Goal: Task Accomplishment & Management: Manage account settings

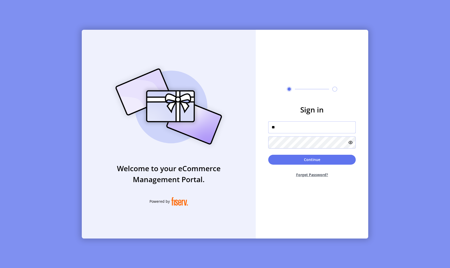
type input "*"
type input "**********"
click at [303, 158] on button "Continue" at bounding box center [312, 160] width 88 height 10
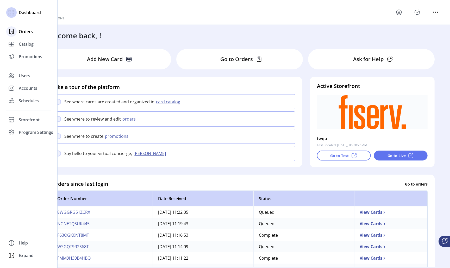
click at [30, 32] on span "Orders" at bounding box center [26, 31] width 14 height 6
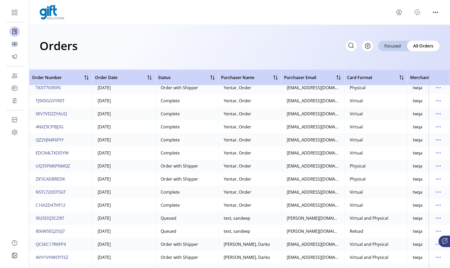
scroll to position [329, 0]
click at [435, 219] on icon "menu" at bounding box center [439, 219] width 8 height 8
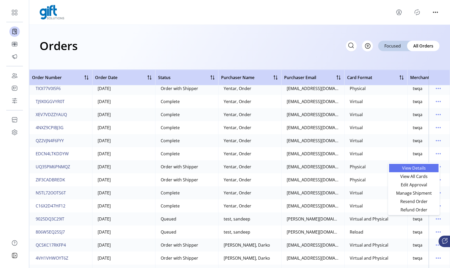
click at [407, 168] on span "View Details" at bounding box center [414, 168] width 43 height 4
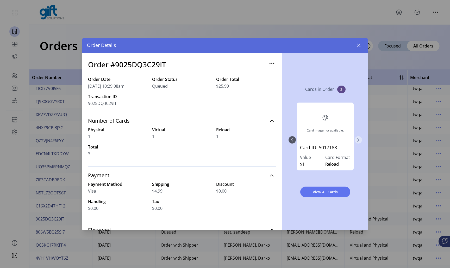
click at [360, 139] on icon "Next Page" at bounding box center [359, 140] width 4 height 4
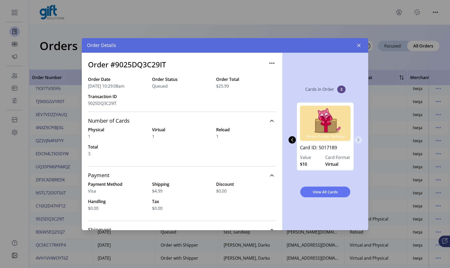
click at [360, 139] on icon "Next Page" at bounding box center [359, 140] width 4 height 4
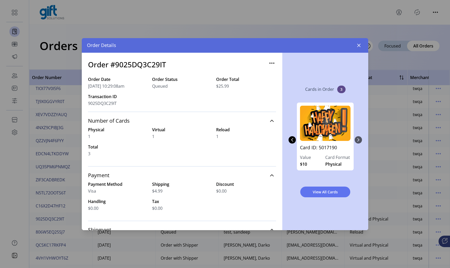
click at [360, 139] on div "Card image not available. Card ID: 5017188 Value $1 Card Format Reload Card ID:…" at bounding box center [326, 139] width 74 height 85
click at [292, 138] on icon "Previous Page" at bounding box center [292, 140] width 4 height 4
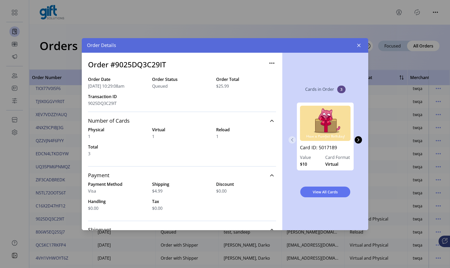
click at [292, 138] on icon "Previous Page" at bounding box center [292, 140] width 4 height 4
click at [292, 138] on div "Card image not available. Card ID: 5017188 Value $1 Card Format Reload Card ID:…" at bounding box center [326, 139] width 74 height 85
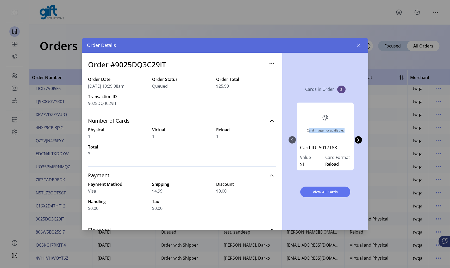
click at [292, 138] on div "Card image not available. Card ID: 5017188 Value $1 Card Format Reload Card ID:…" at bounding box center [326, 139] width 74 height 85
click at [361, 141] on icon "Next Page" at bounding box center [359, 140] width 4 height 4
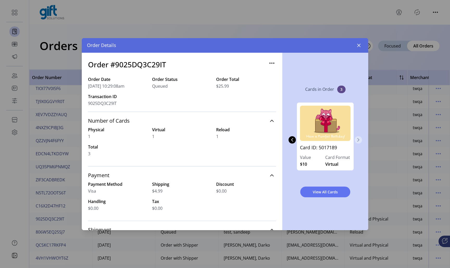
click at [361, 141] on icon "Next Page" at bounding box center [359, 140] width 4 height 4
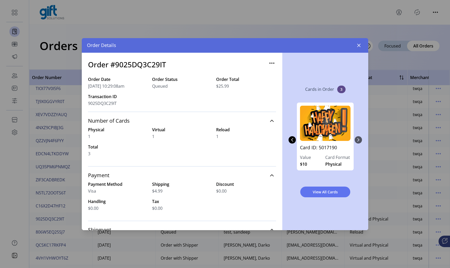
click at [361, 141] on div "Card image not available. Card ID: 5017188 Value $1 Card Format Reload Card ID:…" at bounding box center [326, 139] width 74 height 85
click at [359, 45] on icon "button" at bounding box center [359, 45] width 3 height 3
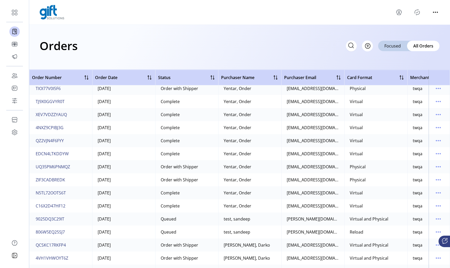
click at [376, 219] on div "Virtual and Physical" at bounding box center [369, 219] width 39 height 6
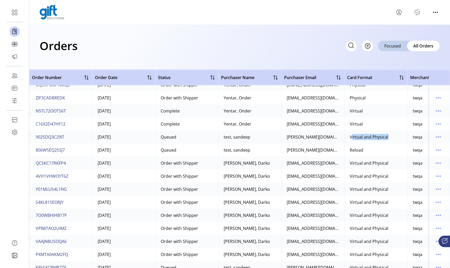
scroll to position [388, 0]
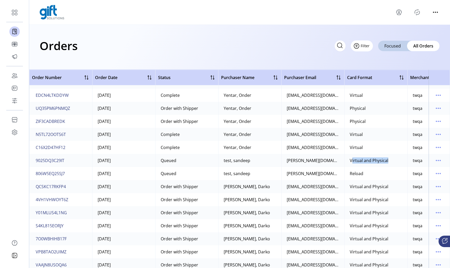
click at [365, 44] on span "Filter" at bounding box center [365, 45] width 9 height 5
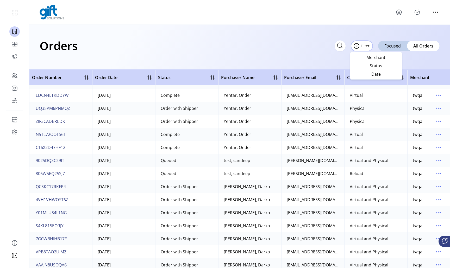
click at [315, 56] on div "Orders Filter Focused All Orders" at bounding box center [239, 47] width 421 height 45
click at [369, 48] on button "Filter" at bounding box center [362, 45] width 22 height 11
click at [306, 60] on div "Orders Filter Focused All Orders" at bounding box center [239, 47] width 421 height 45
click at [361, 50] on icon "Filter Button" at bounding box center [357, 46] width 8 height 8
click at [284, 62] on div "Orders Filter Focused All Orders" at bounding box center [239, 47] width 421 height 45
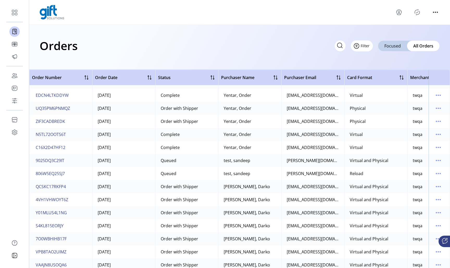
click at [364, 47] on span "Filter" at bounding box center [365, 45] width 9 height 5
click at [309, 57] on div "Orders Filter Focused All Orders" at bounding box center [239, 47] width 421 height 45
click at [367, 46] on span "Filter" at bounding box center [365, 45] width 9 height 5
click at [211, 32] on div "Orders Filter Focused All Orders" at bounding box center [239, 47] width 421 height 45
click at [368, 48] on button "Filter" at bounding box center [362, 45] width 22 height 11
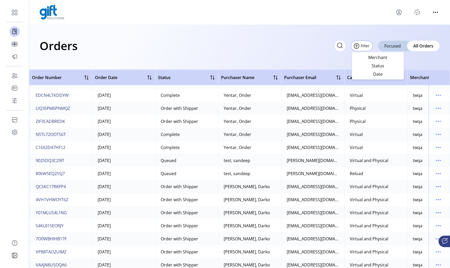
click at [268, 52] on div "Orders Filter Focused All Orders" at bounding box center [240, 45] width 400 height 18
click at [363, 161] on div "Virtual and Physical" at bounding box center [369, 160] width 39 height 6
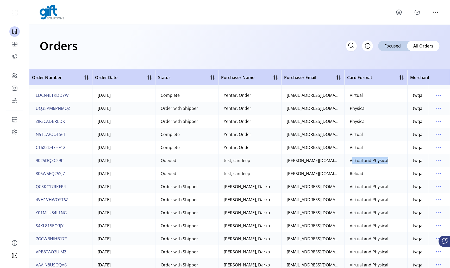
click at [363, 161] on div "Virtual and Physical" at bounding box center [369, 160] width 39 height 6
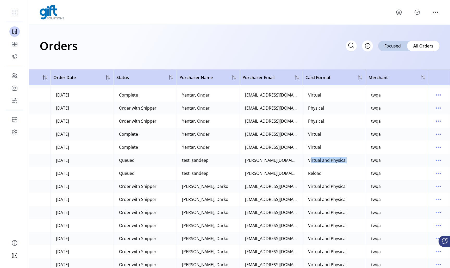
scroll to position [388, 44]
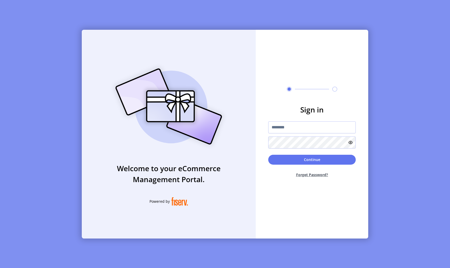
click at [285, 119] on form "Sign in Continue Forget Password?" at bounding box center [312, 142] width 113 height 77
type input "**********"
click at [302, 162] on button "Continue" at bounding box center [312, 160] width 88 height 10
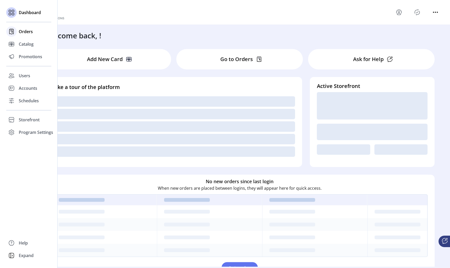
click at [25, 35] on div "Orders" at bounding box center [28, 31] width 45 height 13
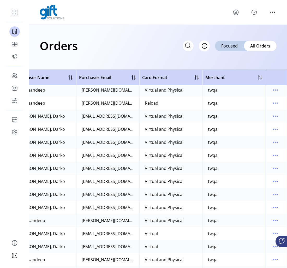
scroll to position [458, 208]
click at [275, 180] on icon "menu" at bounding box center [275, 181] width 8 height 8
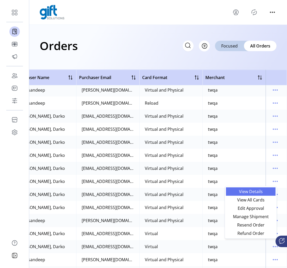
click at [255, 190] on span "View Details" at bounding box center [250, 191] width 43 height 4
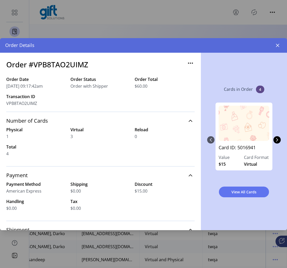
click at [75, 65] on h3 "Order #VPB8TAO2UIMZ" at bounding box center [47, 64] width 82 height 11
copy h3 "VPB8TAO2UIMZ"
